Goal: Task Accomplishment & Management: Use online tool/utility

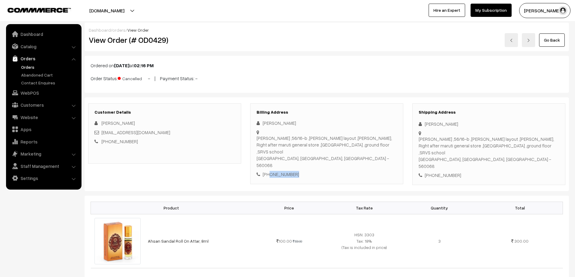
click at [30, 69] on link "Orders" at bounding box center [50, 67] width 60 height 6
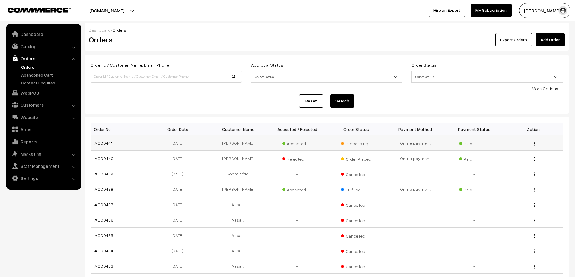
click at [104, 143] on link "#OD0441" at bounding box center [103, 143] width 18 height 5
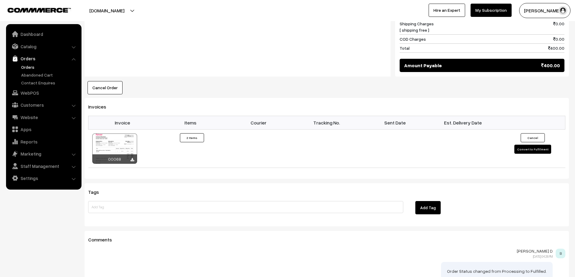
scroll to position [325, 0]
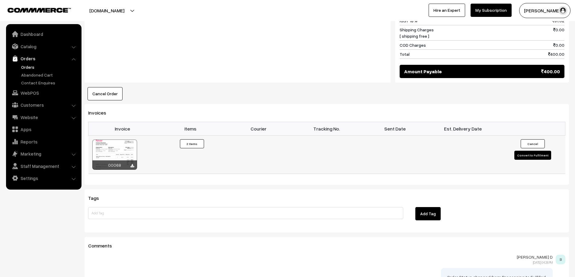
click at [522, 151] on button "Convert to Fulfilment" at bounding box center [532, 155] width 37 height 9
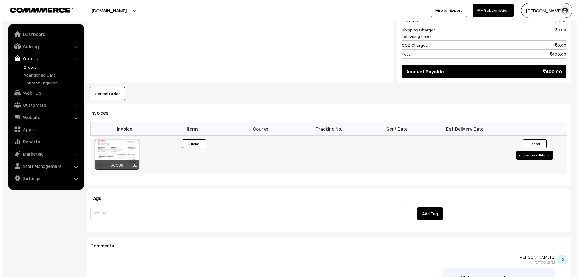
scroll to position [326, 0]
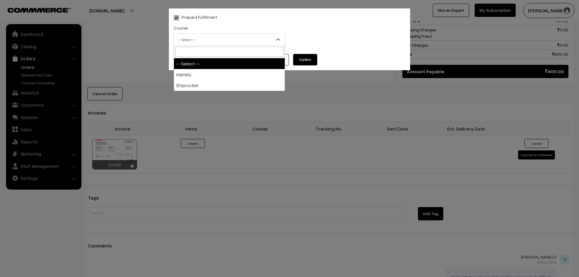
click at [265, 37] on span "-- Select --" at bounding box center [229, 39] width 111 height 11
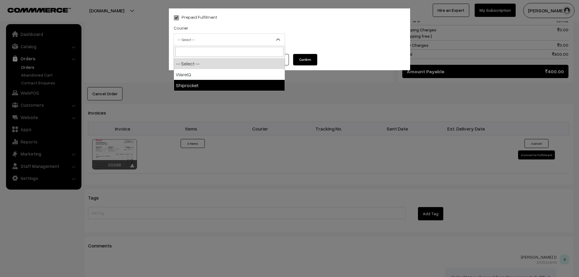
select select "2"
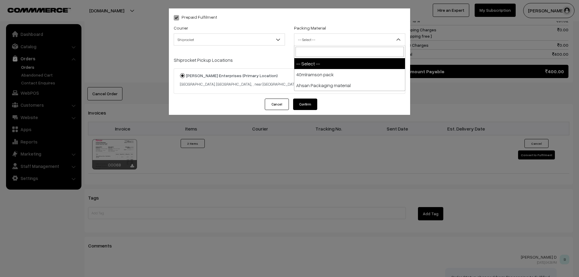
click at [322, 39] on span "-- Select --" at bounding box center [349, 39] width 111 height 11
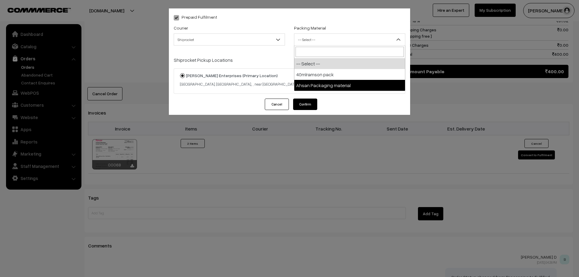
click at [323, 91] on span "-- Select -- 40mlramson pack Ahsan Packaging material" at bounding box center [349, 69] width 111 height 46
select select "3"
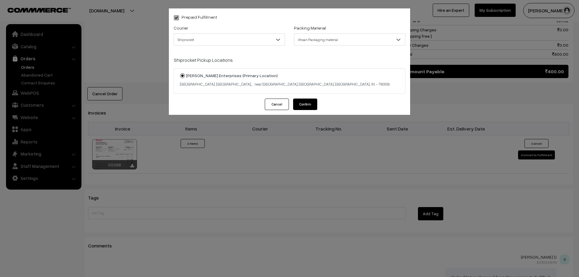
click at [313, 101] on button "Confirm" at bounding box center [305, 104] width 24 height 11
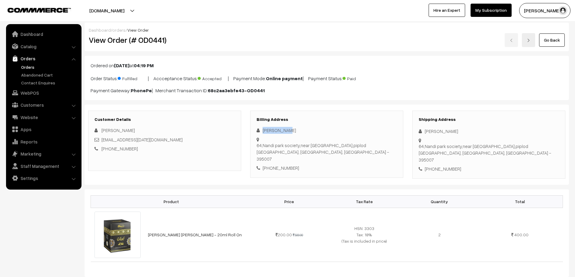
drag, startPoint x: 285, startPoint y: 130, endPoint x: 263, endPoint y: 130, distance: 21.7
click at [263, 130] on div "[PERSON_NAME]" at bounding box center [326, 130] width 140 height 7
copy div "[PERSON_NAME]"
drag, startPoint x: 356, startPoint y: 139, endPoint x: 264, endPoint y: 142, distance: 92.1
click at [264, 142] on div "Kenan Patel 64,Nandi park society,near Chandni Chowk,piplod Surat, Gujarat, Ind…" at bounding box center [326, 149] width 140 height 45
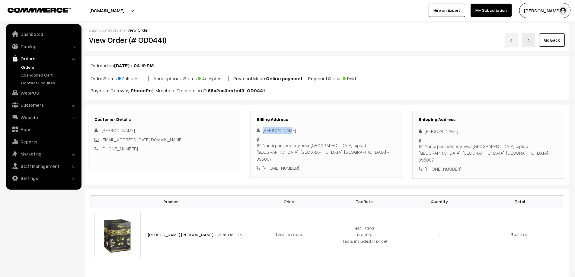
click at [313, 161] on div "Billing Address Kenan Patel 64,Nandi park society,near Chandni Chowk,piplod Sur…" at bounding box center [326, 144] width 153 height 67
click at [314, 160] on div "Billing Address Kenan Patel 64,Nandi park society,near Chandni Chowk,piplod Sur…" at bounding box center [326, 144] width 153 height 67
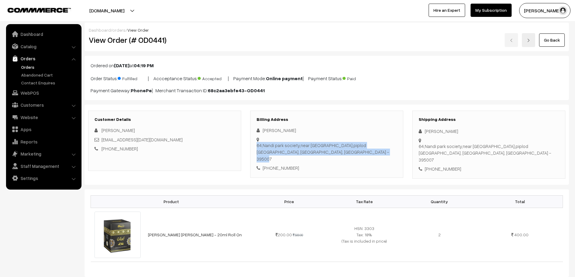
drag, startPoint x: 262, startPoint y: 138, endPoint x: 316, endPoint y: 149, distance: 55.2
click at [316, 136] on div "64,Nandi park society,near Chandni Chowk,piplod Surat, Gujarat, India - 395007" at bounding box center [326, 136] width 140 height 0
copy div "64,Nandi park society,near Chandni Chowk,piplod Surat, Gujarat, India - 395007"
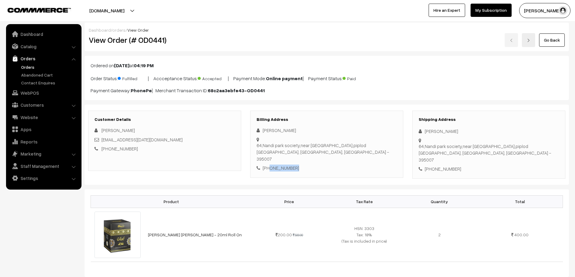
drag, startPoint x: 296, startPoint y: 158, endPoint x: 268, endPoint y: 156, distance: 27.5
click at [268, 165] on div "+91 9879506890" at bounding box center [326, 168] width 140 height 7
copy div "9879506890"
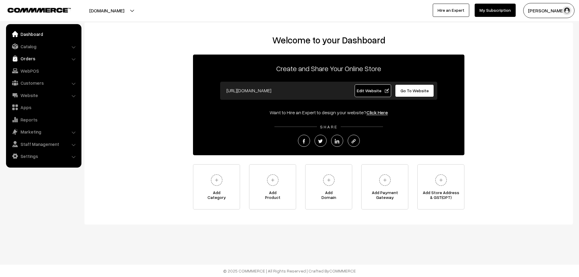
click at [33, 61] on link "Orders" at bounding box center [44, 58] width 72 height 11
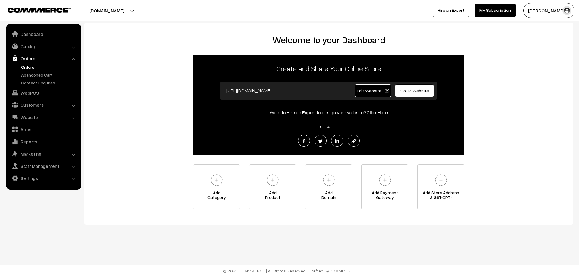
click at [25, 67] on link "Orders" at bounding box center [50, 67] width 60 height 6
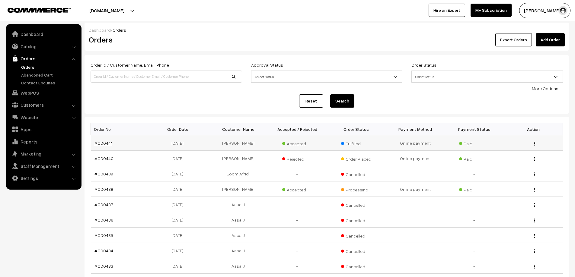
click at [106, 142] on link "#OD0441" at bounding box center [103, 143] width 18 height 5
